Goal: Task Accomplishment & Management: Use online tool/utility

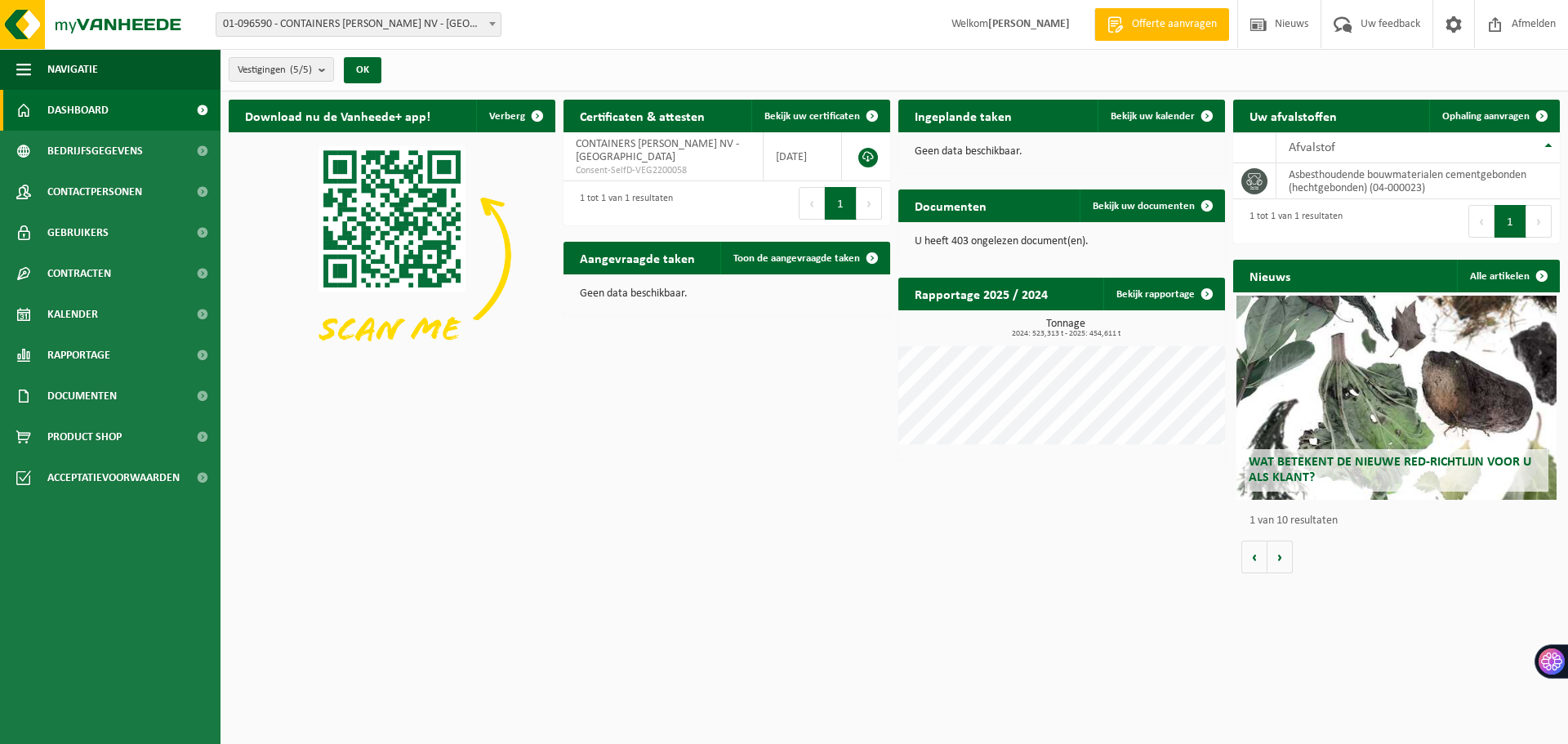
click at [1491, 98] on div "Uw afvalstoffen Ophaling aanvragen 10 25 50 100 10 resultaten weergeven Afvalst…" at bounding box center [1396, 171] width 335 height 160
click at [1500, 105] on link "Ophaling aanvragen" at bounding box center [1492, 116] width 129 height 32
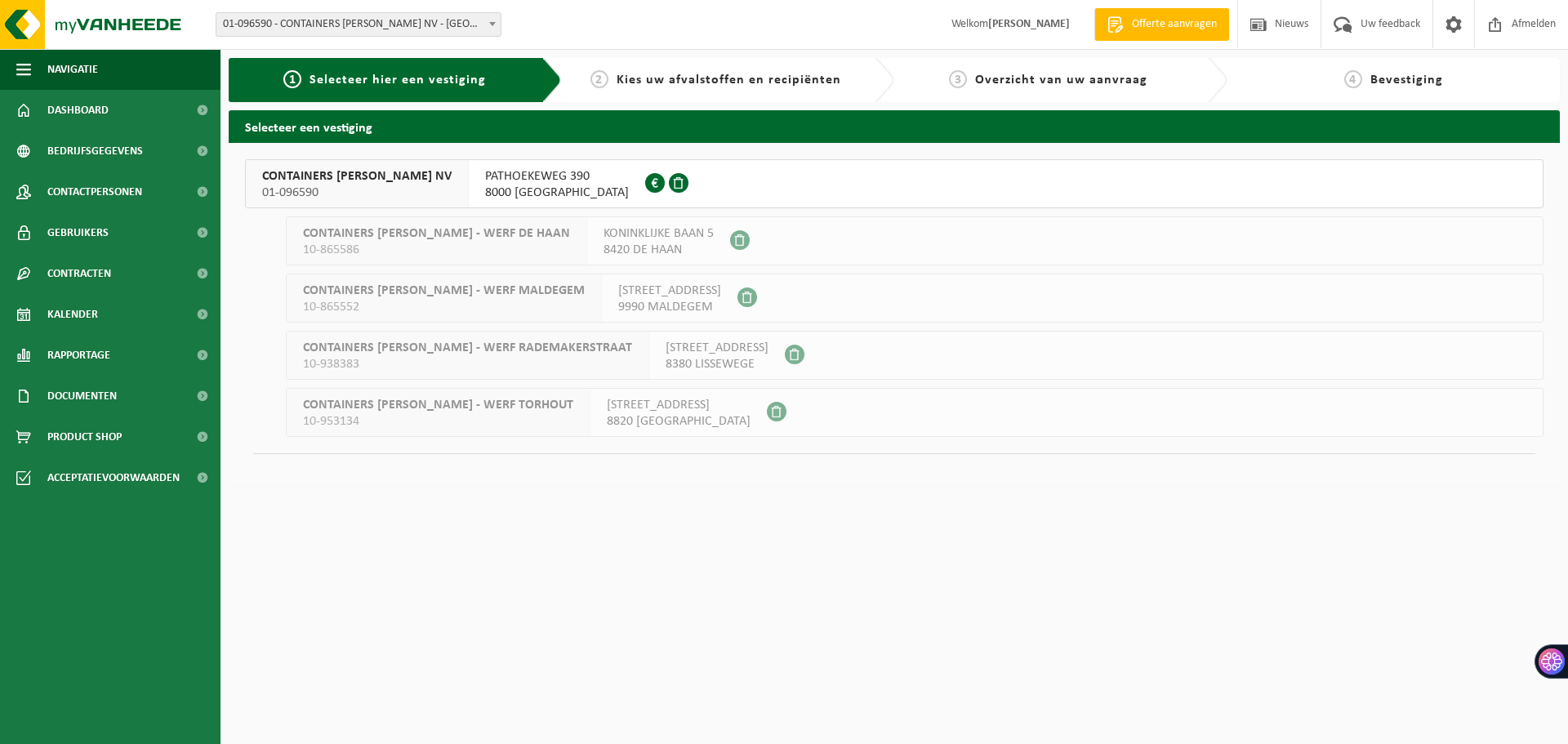
click at [429, 195] on div "CONTAINERS [PERSON_NAME] NV 01-096590" at bounding box center [357, 184] width 223 height 47
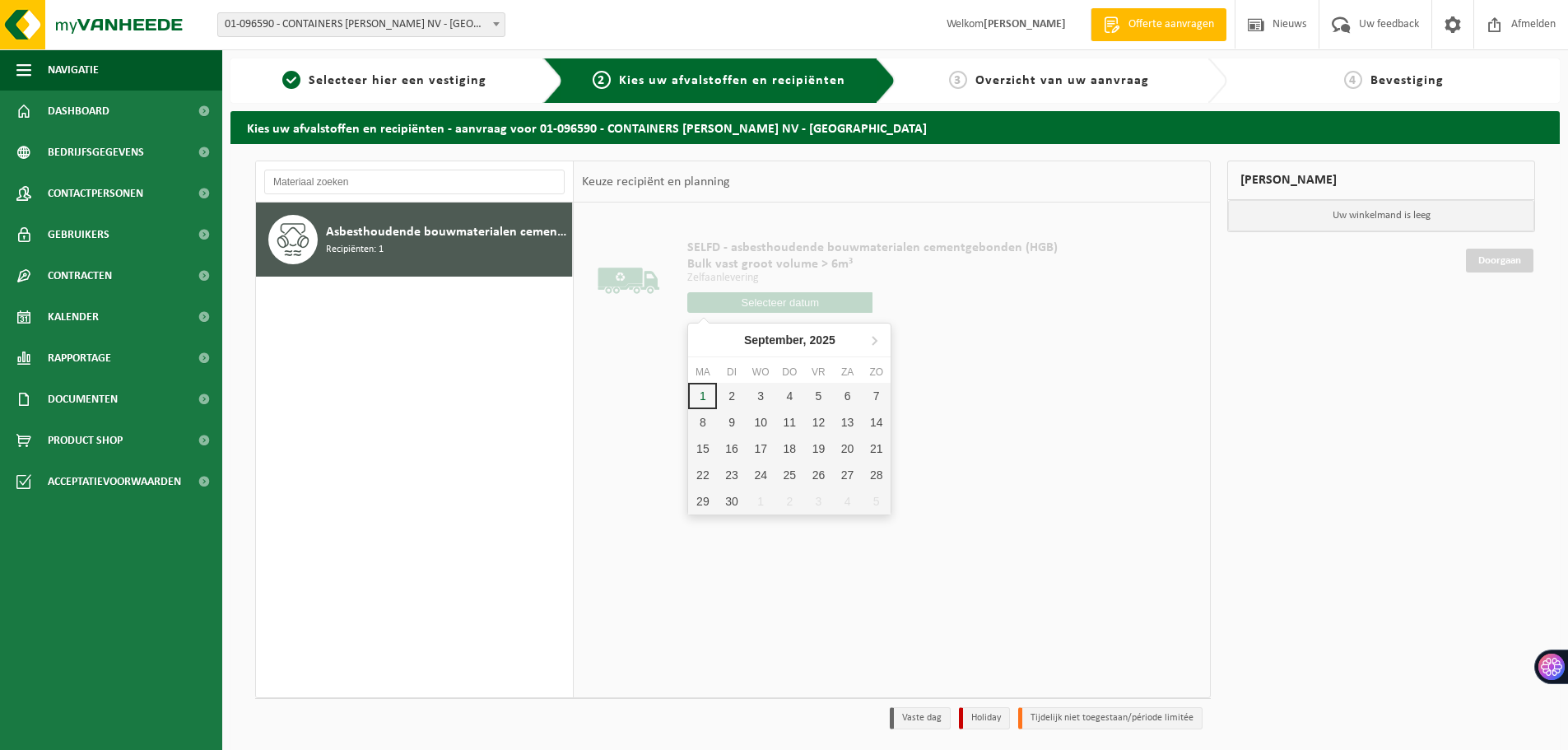
click at [742, 302] on input "text" at bounding box center [780, 302] width 185 height 21
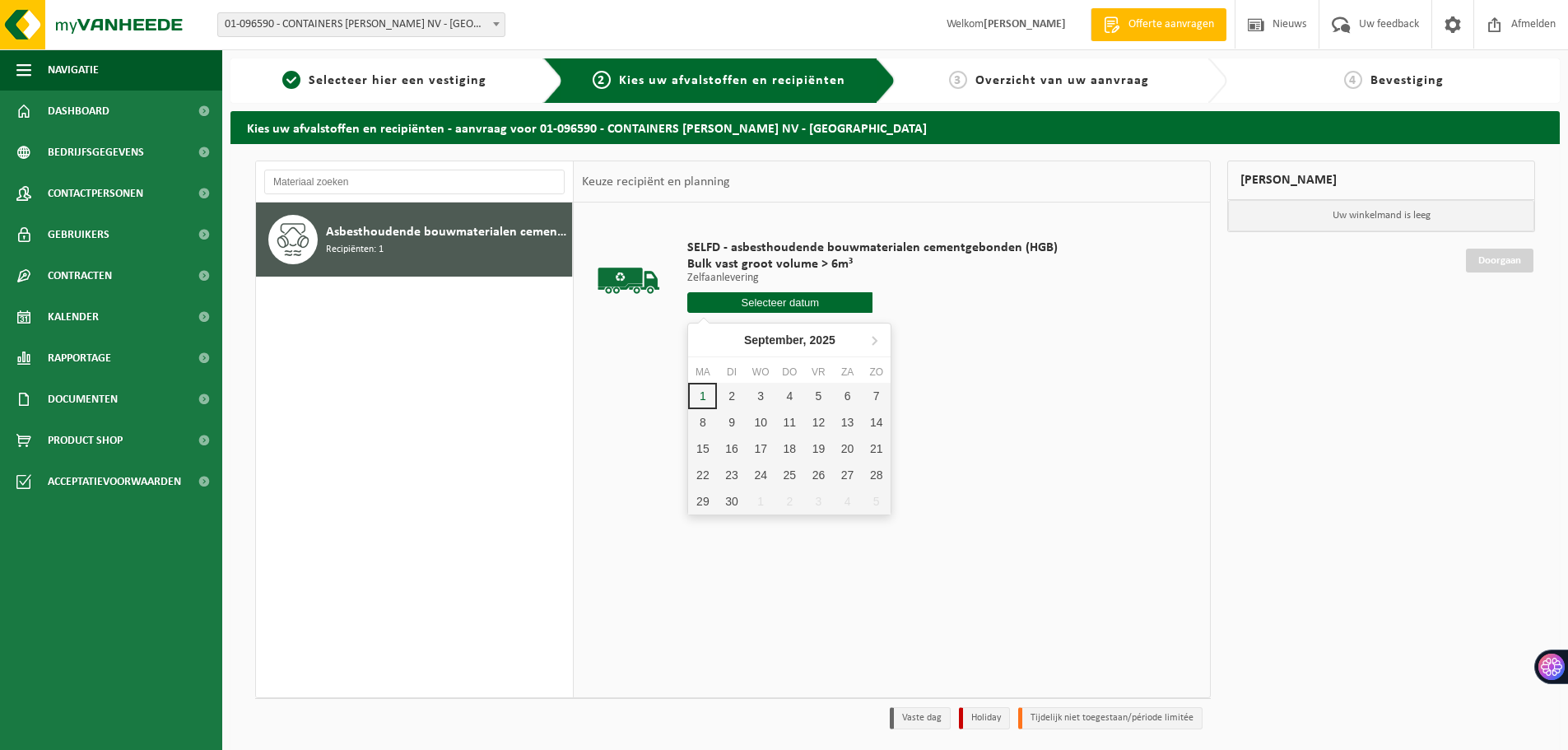
click at [760, 296] on input "text" at bounding box center [780, 302] width 185 height 21
click at [722, 394] on div "2" at bounding box center [731, 396] width 29 height 27
type input "Van 2025-09-02"
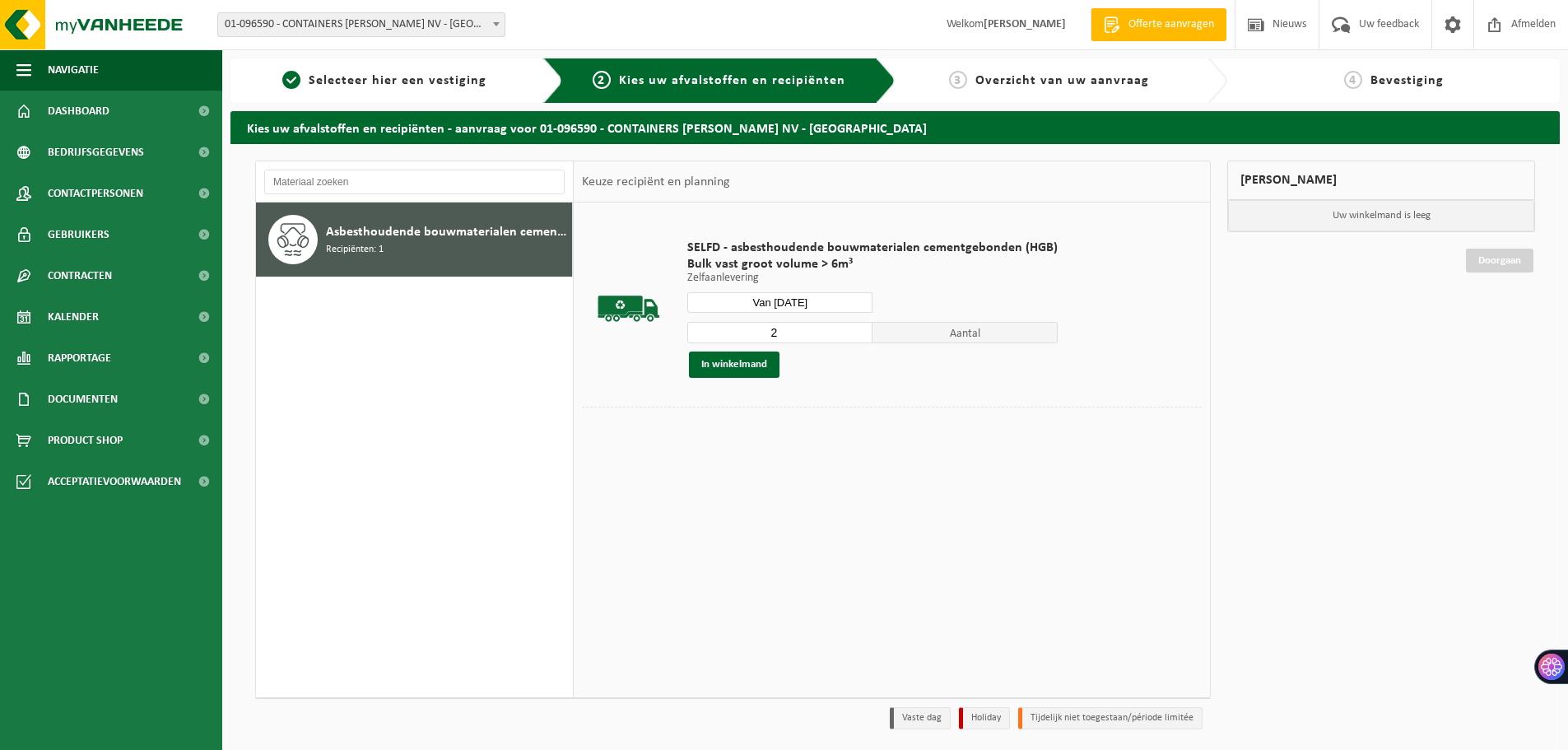
type input "2"
click at [856, 327] on input "2" at bounding box center [780, 332] width 185 height 22
click at [715, 383] on div "SELFD - asbesthoudende bouwmaterialen cementgebonden (HGB) Bulk vast groot volu…" at bounding box center [873, 309] width 387 height 171
click at [713, 365] on button "In winkelmand" at bounding box center [735, 364] width 91 height 27
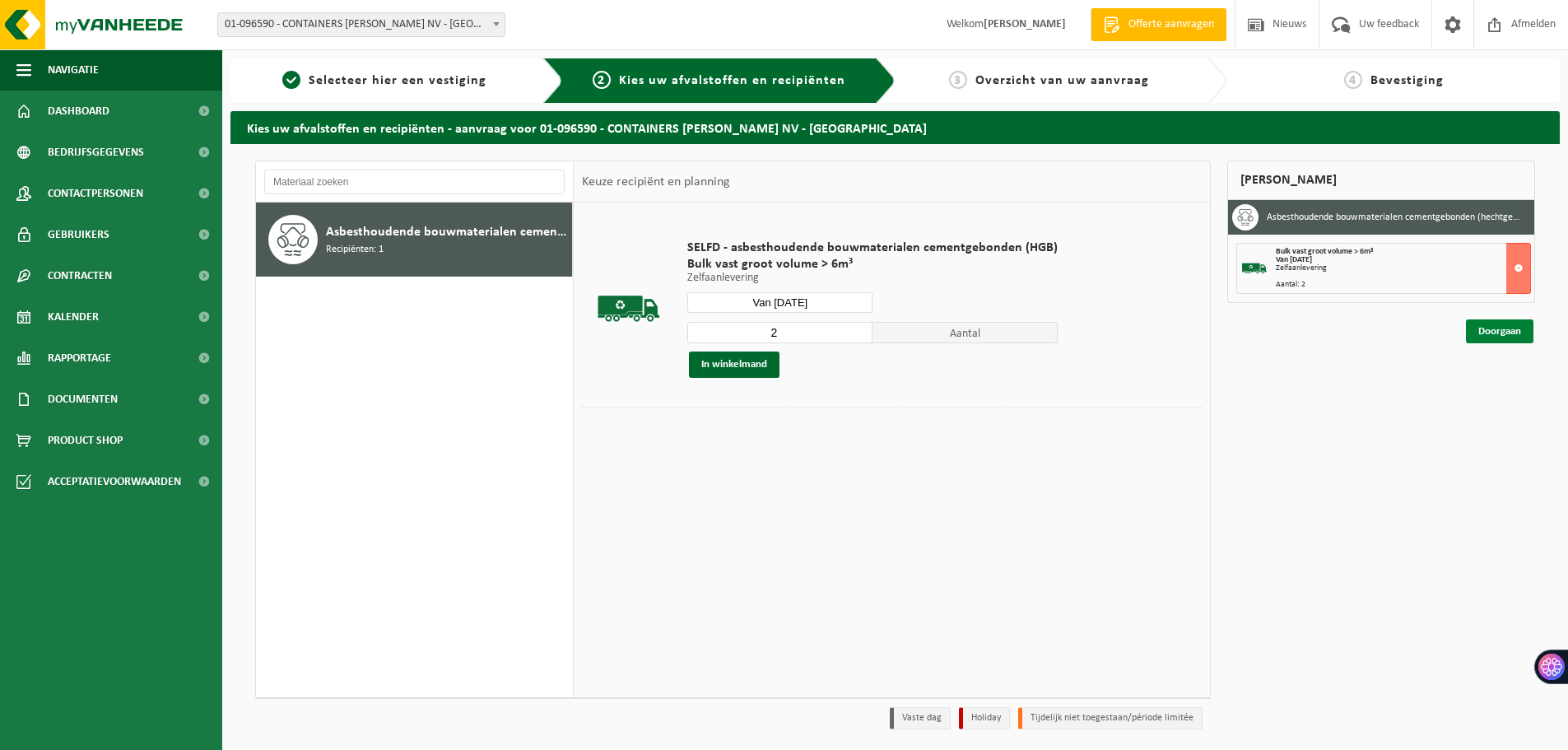
click at [1502, 336] on link "Doorgaan" at bounding box center [1500, 331] width 67 height 24
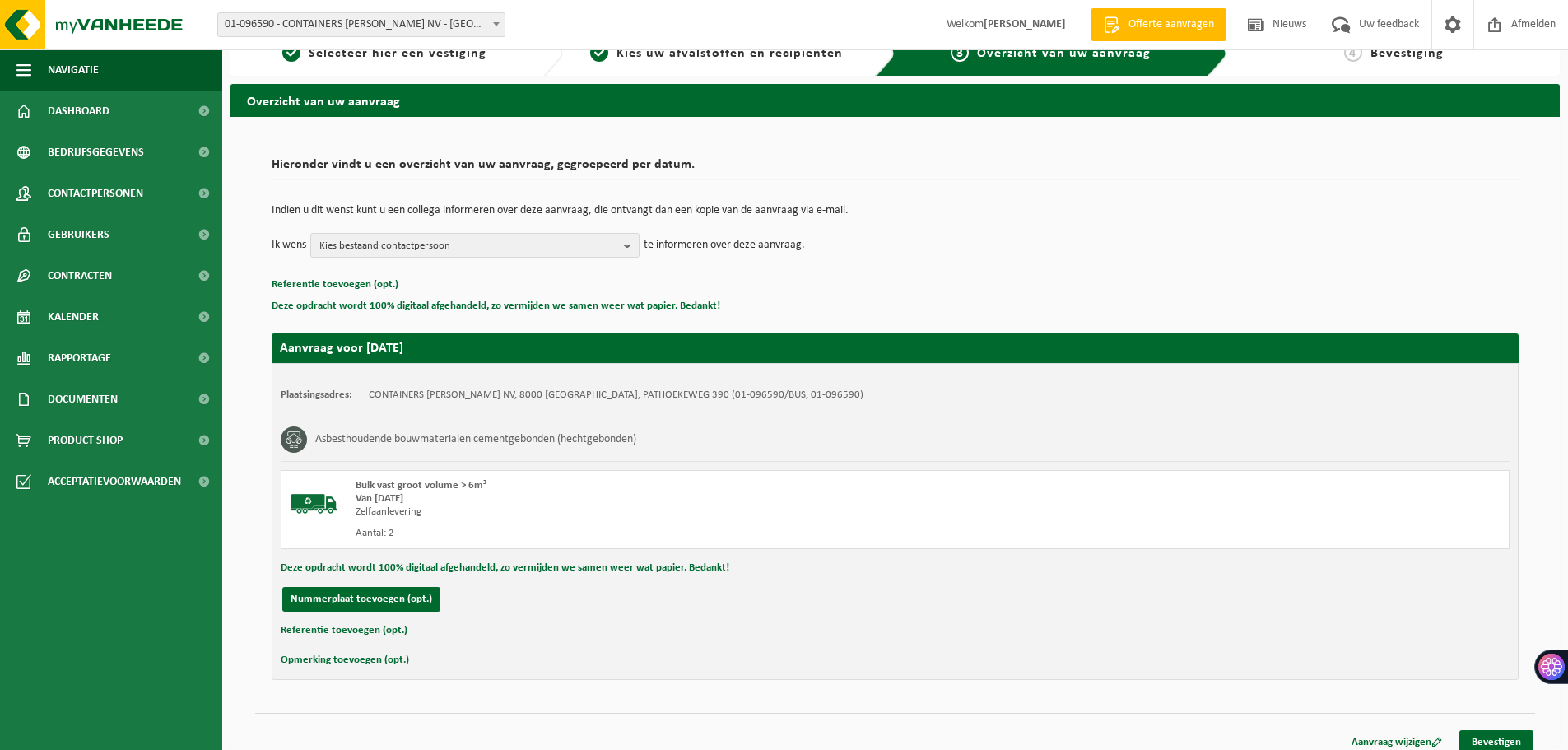
scroll to position [41, 0]
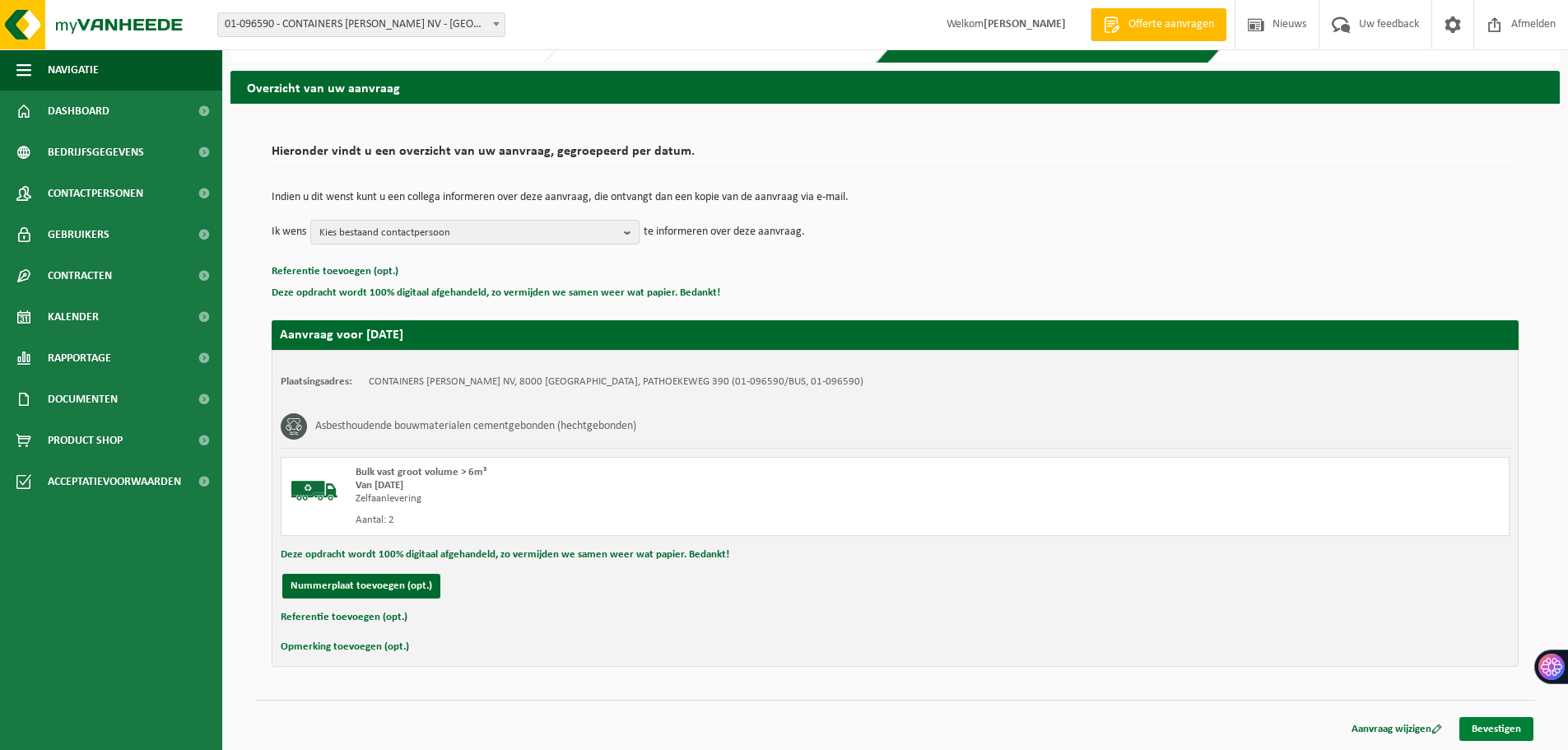
click at [1495, 732] on link "Bevestigen" at bounding box center [1497, 729] width 74 height 24
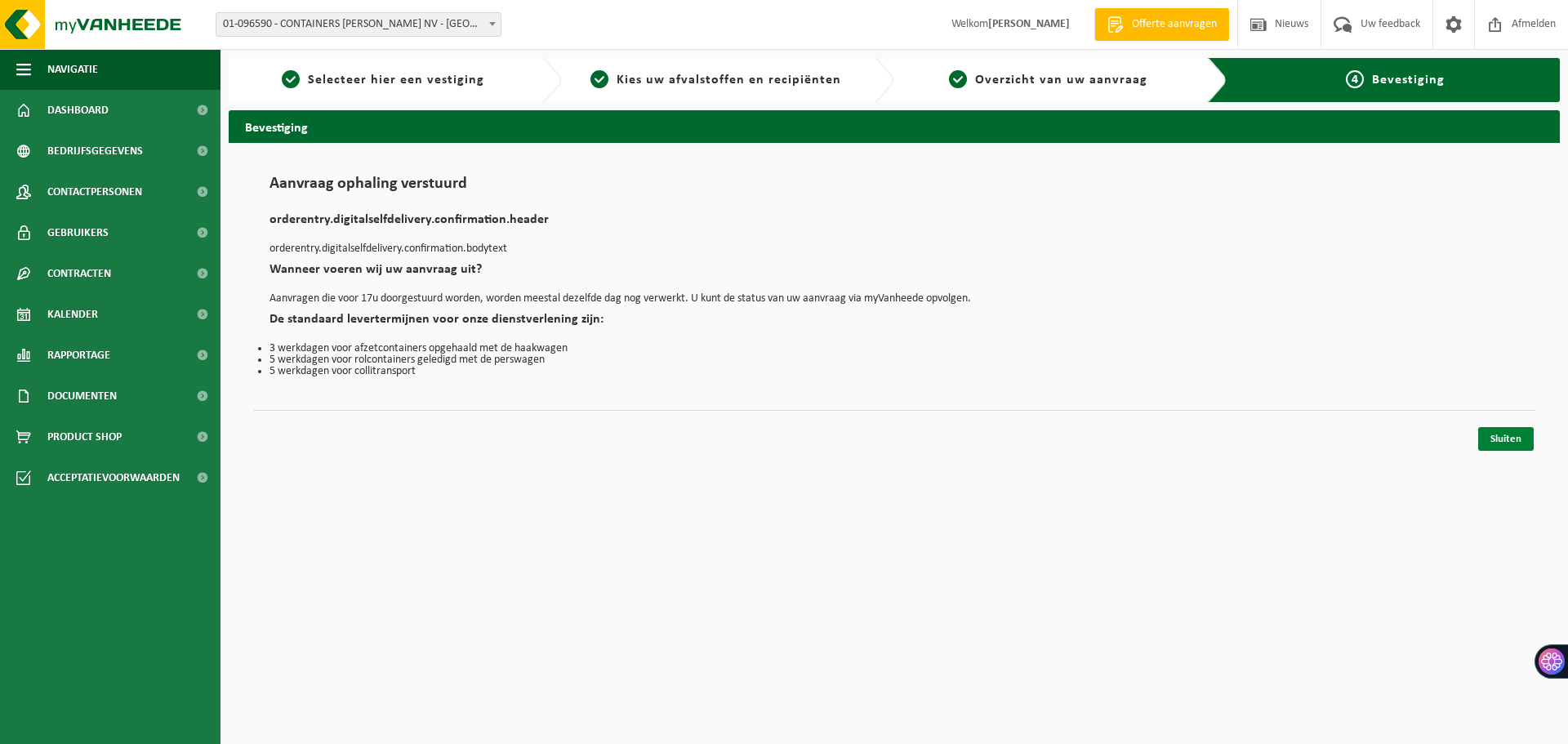
click at [1505, 437] on link "Sluiten" at bounding box center [1505, 439] width 56 height 24
